Goal: Navigation & Orientation: Find specific page/section

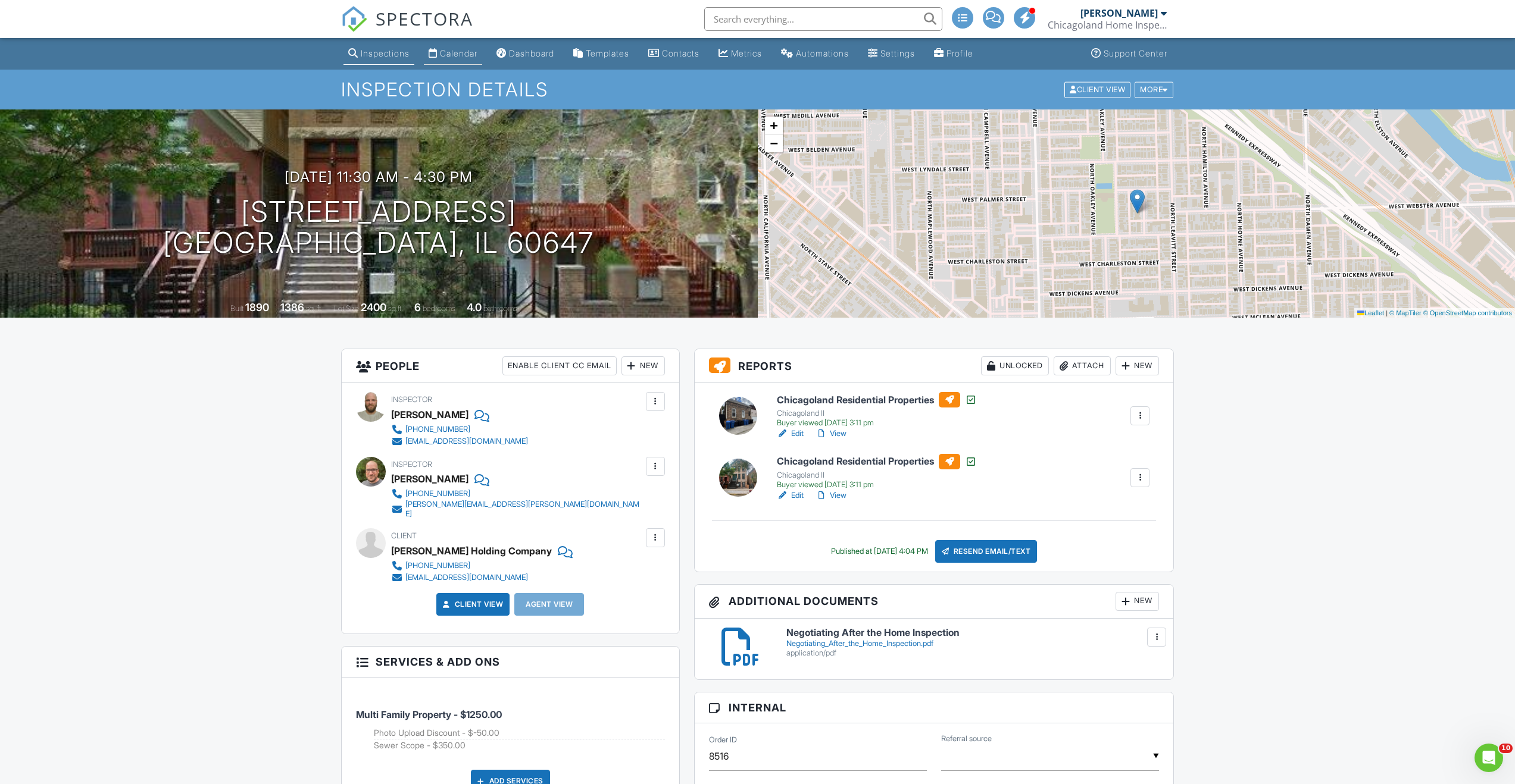
click at [464, 53] on div "Calendar" at bounding box center [459, 53] width 37 height 10
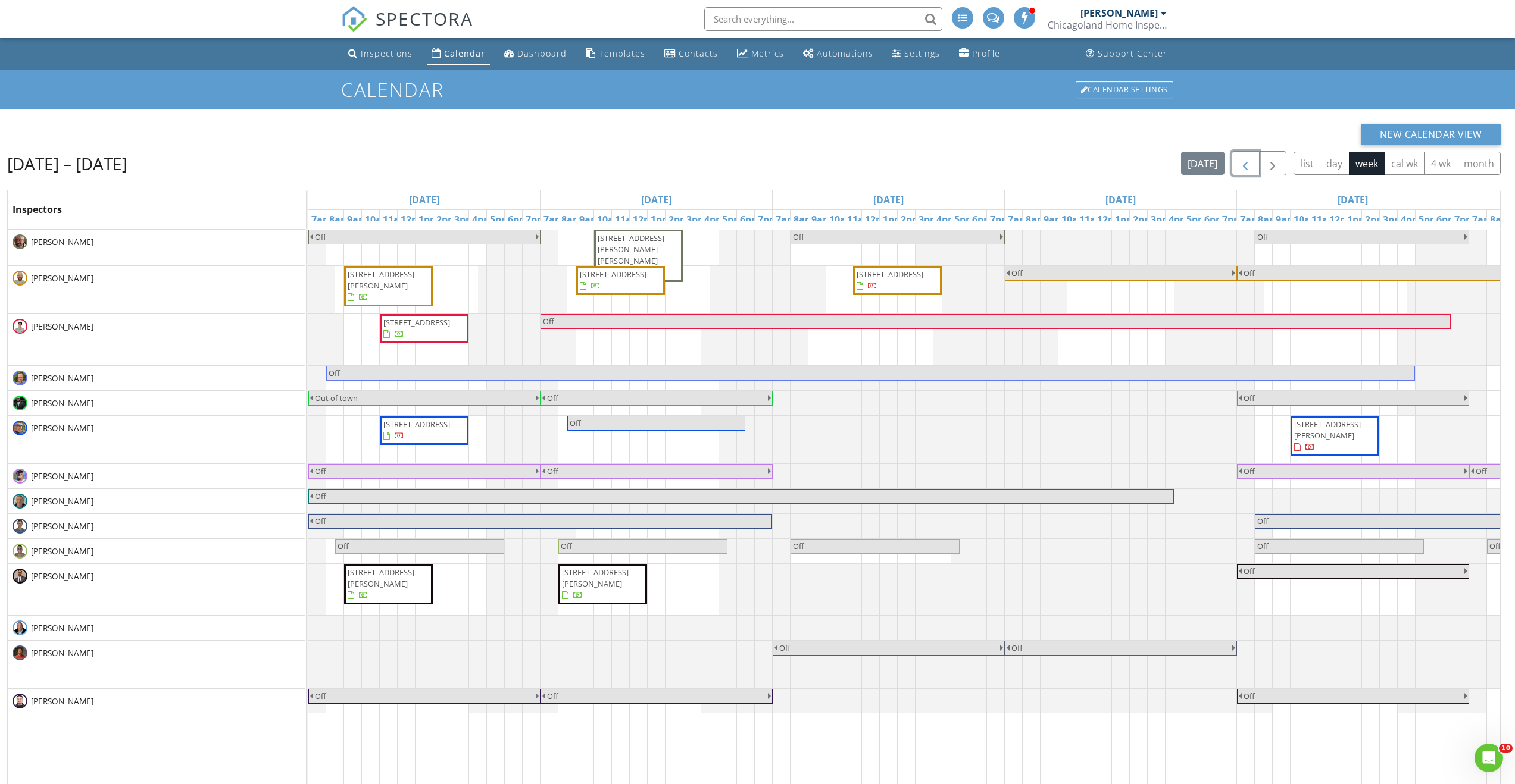
click at [1251, 161] on span "button" at bounding box center [1245, 164] width 14 height 14
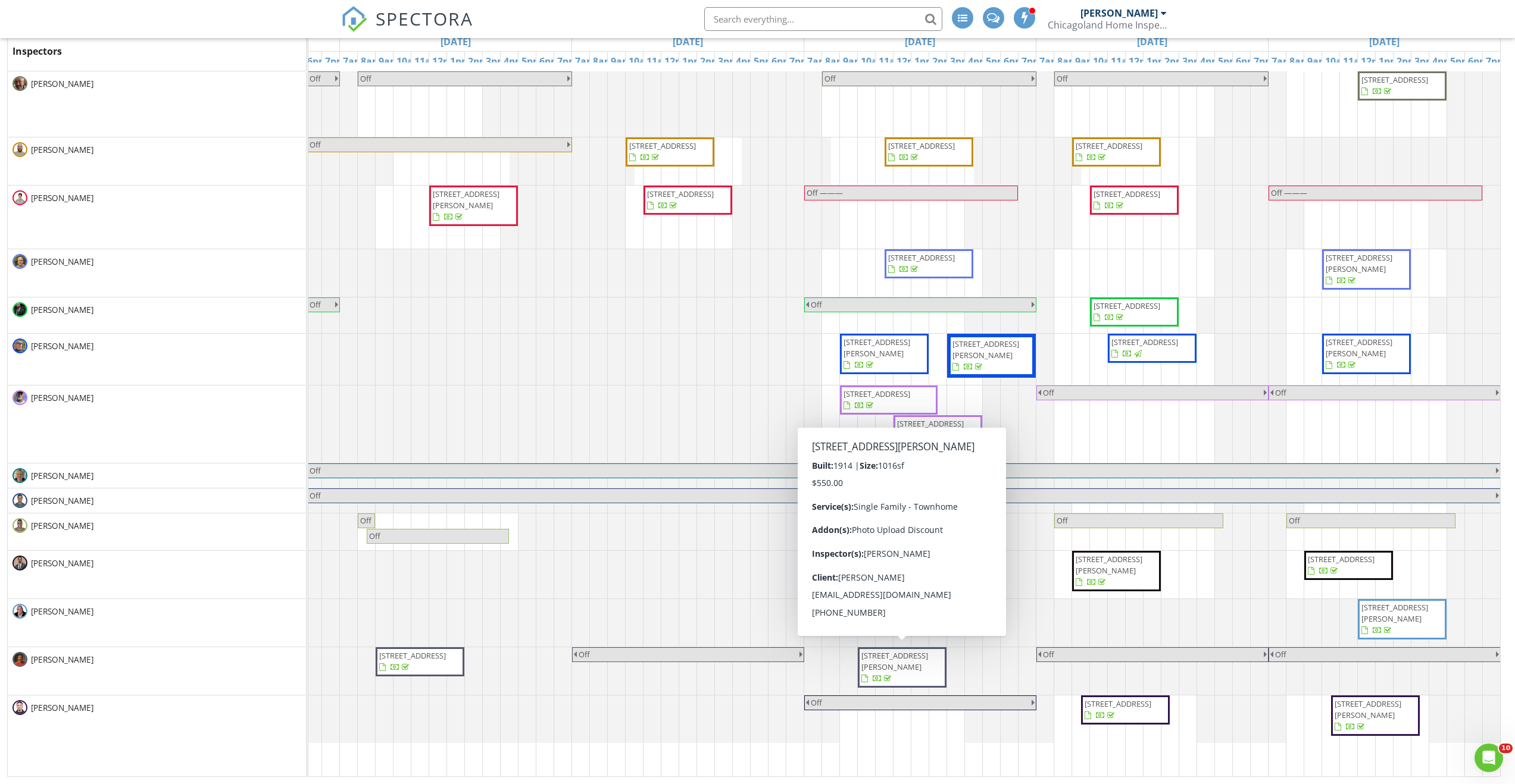
click at [874, 656] on span "1100 Richards St, Joliet 60433" at bounding box center [894, 662] width 66 height 22
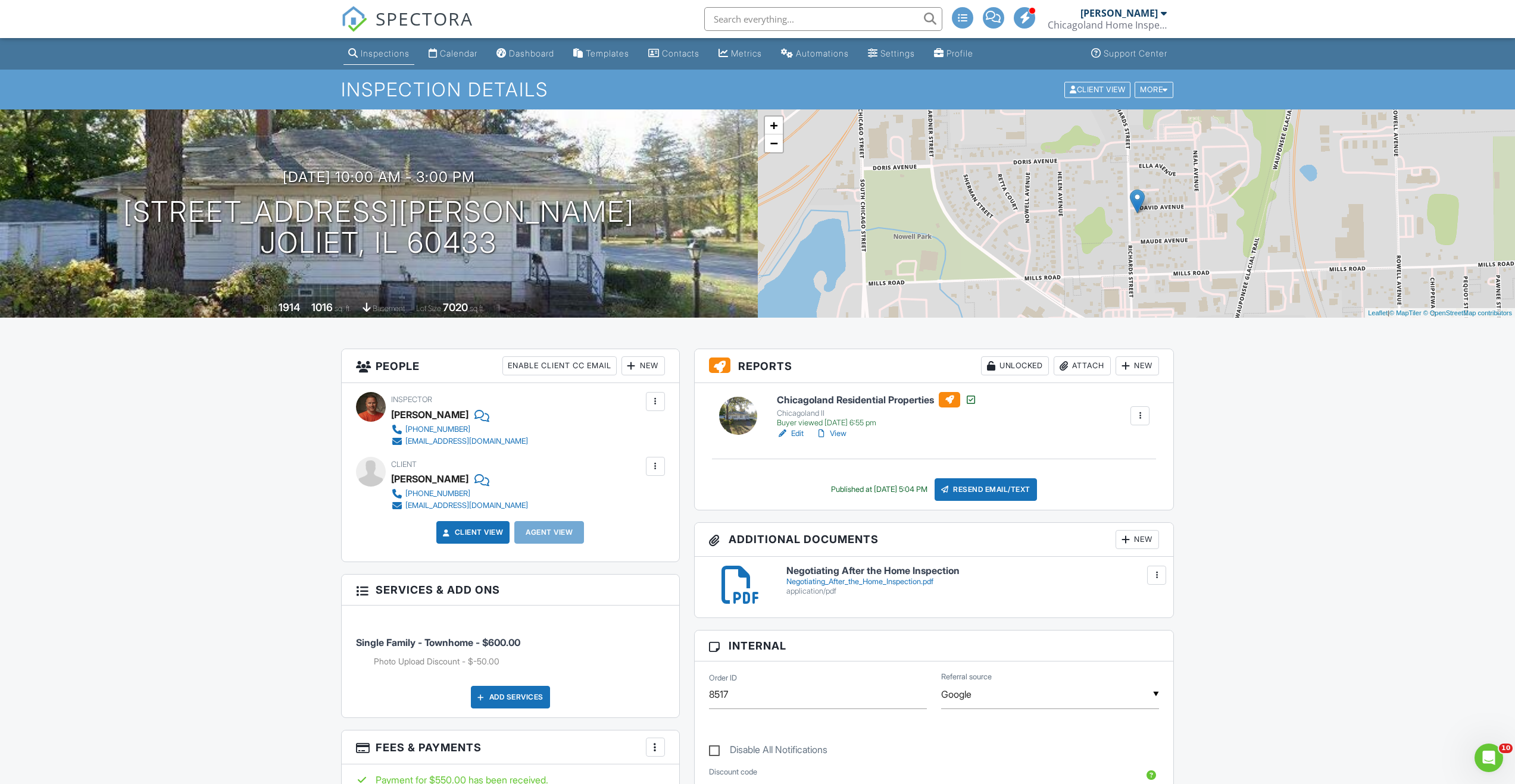
click at [840, 435] on link "View" at bounding box center [831, 434] width 31 height 12
